Goal: Information Seeking & Learning: Understand process/instructions

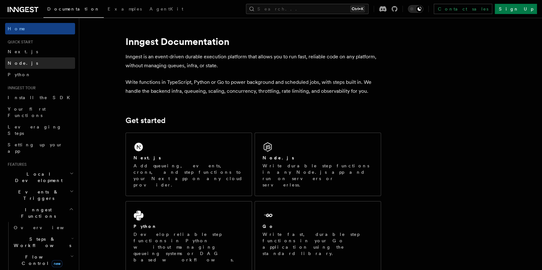
click at [24, 64] on link "Node.js" at bounding box center [40, 62] width 70 height 11
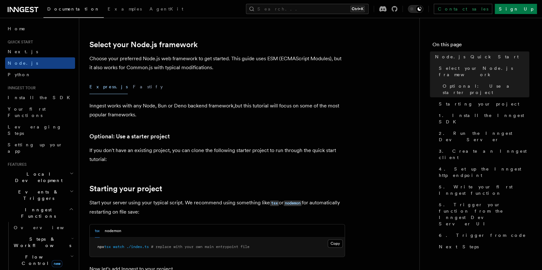
scroll to position [276, 0]
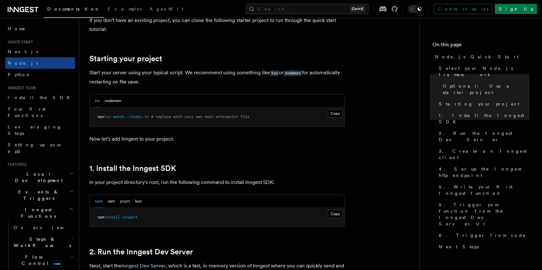
click at [125, 202] on button "pnpm" at bounding box center [125, 201] width 10 height 13
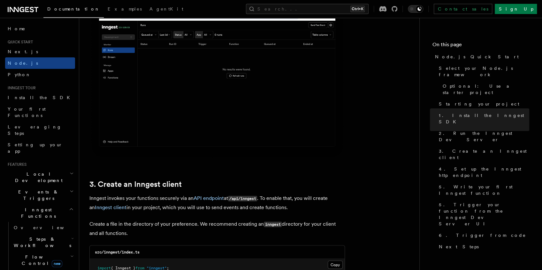
scroll to position [766, 0]
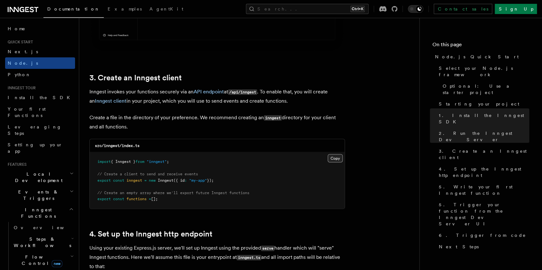
click at [332, 161] on button "Copy Copied" at bounding box center [334, 158] width 15 height 8
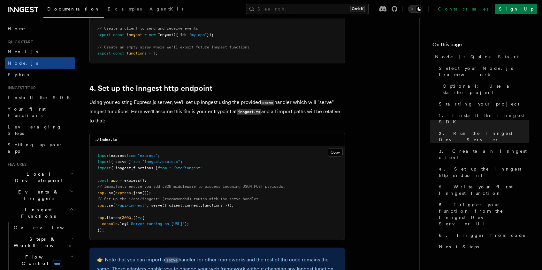
scroll to position [915, 0]
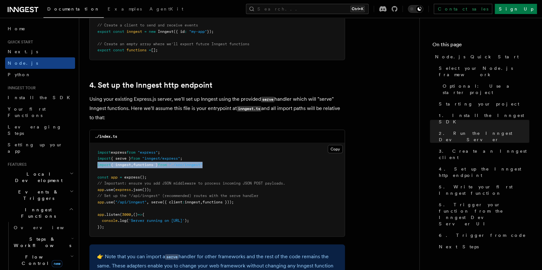
drag, startPoint x: 96, startPoint y: 165, endPoint x: 217, endPoint y: 163, distance: 121.0
click at [217, 163] on pre "import express from "express" ; import { serve } from "inngest/express" ; impor…" at bounding box center [217, 190] width 255 height 94
copy span "import { inngest , functions } from "./src/inngest""
drag, startPoint x: 102, startPoint y: 201, endPoint x: 241, endPoint y: 202, distance: 138.8
click at [241, 202] on pre "import express from "express" ; import { serve } from "inngest/express" ; impor…" at bounding box center [217, 190] width 255 height 94
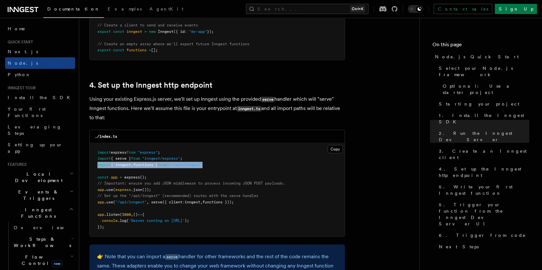
copy span "app .use ( "/api/inngest" , serve ({ client : inngest , functions }));"
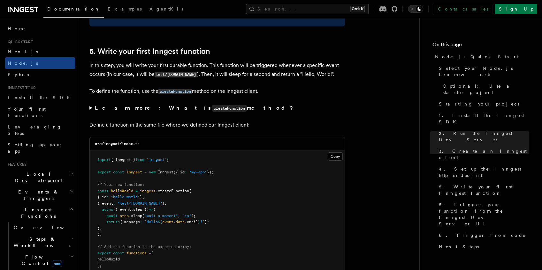
scroll to position [1213, 0]
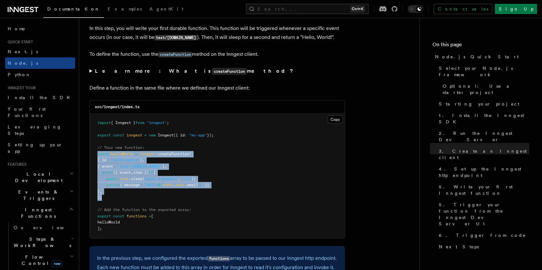
drag, startPoint x: 96, startPoint y: 155, endPoint x: 111, endPoint y: 196, distance: 43.6
click at [113, 197] on pre "import { Inngest } from "inngest" ; export const inngest = new Inngest ({ id : …" at bounding box center [217, 176] width 255 height 125
copy code "const helloWorld = inngest .createFunction ( { id : "hello-world" } , { event :…"
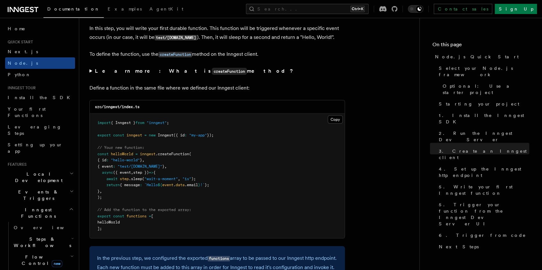
click at [253, 140] on pre "import { Inngest } from "inngest" ; export const inngest = new Inngest ({ id : …" at bounding box center [217, 176] width 255 height 125
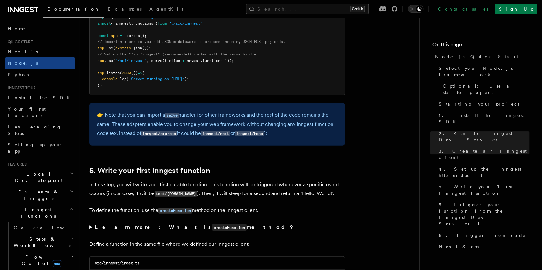
scroll to position [979, 0]
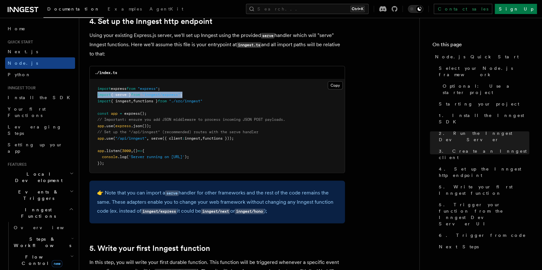
drag, startPoint x: 191, startPoint y: 94, endPoint x: 98, endPoint y: 93, distance: 93.5
click at [98, 93] on pre "import express from "express" ; import { serve } from "inngest/express" ; impor…" at bounding box center [217, 126] width 255 height 94
copy span "import { serve } from "inngest/express" ;"
click at [202, 94] on pre "import express from "express" ; import { serve } from "inngest/express" ; impor…" at bounding box center [217, 126] width 255 height 94
drag, startPoint x: 191, startPoint y: 94, endPoint x: 96, endPoint y: 92, distance: 94.5
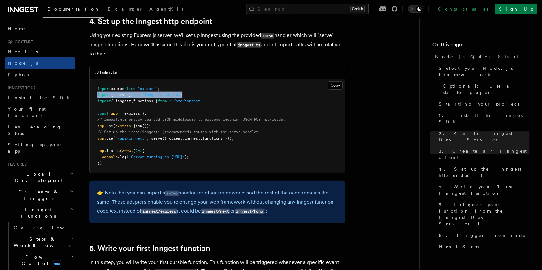
click at [96, 92] on pre "import express from "express" ; import { serve } from "inngest/express" ; impor…" at bounding box center [217, 126] width 255 height 94
copy span "import { serve } from "inngest/express" ;"
click at [215, 93] on pre "import express from "express" ; import { serve } from "inngest/express" ; impor…" at bounding box center [217, 126] width 255 height 94
